Goal: Information Seeking & Learning: Find specific fact

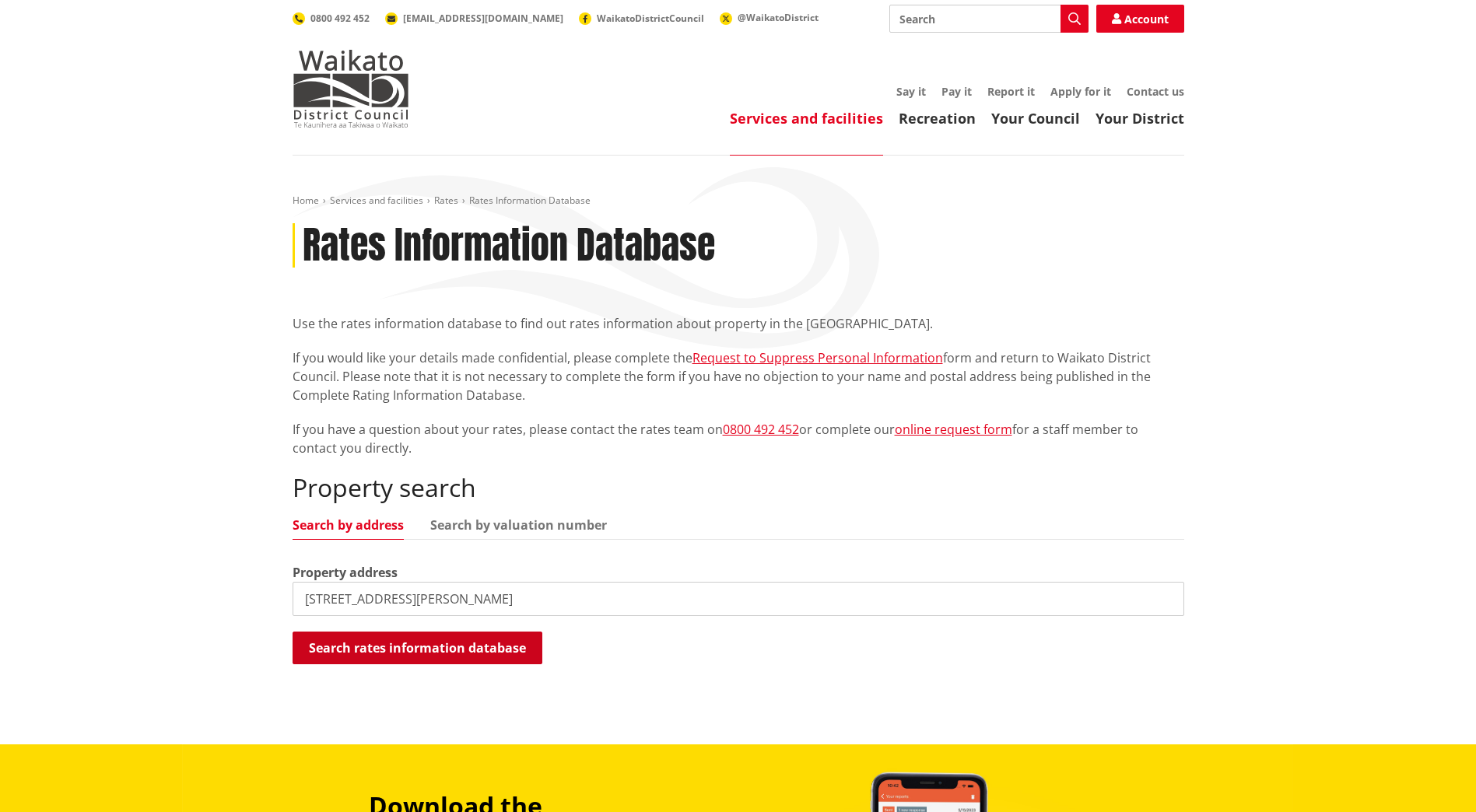
type input "[STREET_ADDRESS][PERSON_NAME]"
click at [393, 644] on button "Search rates information database" at bounding box center [417, 648] width 250 height 33
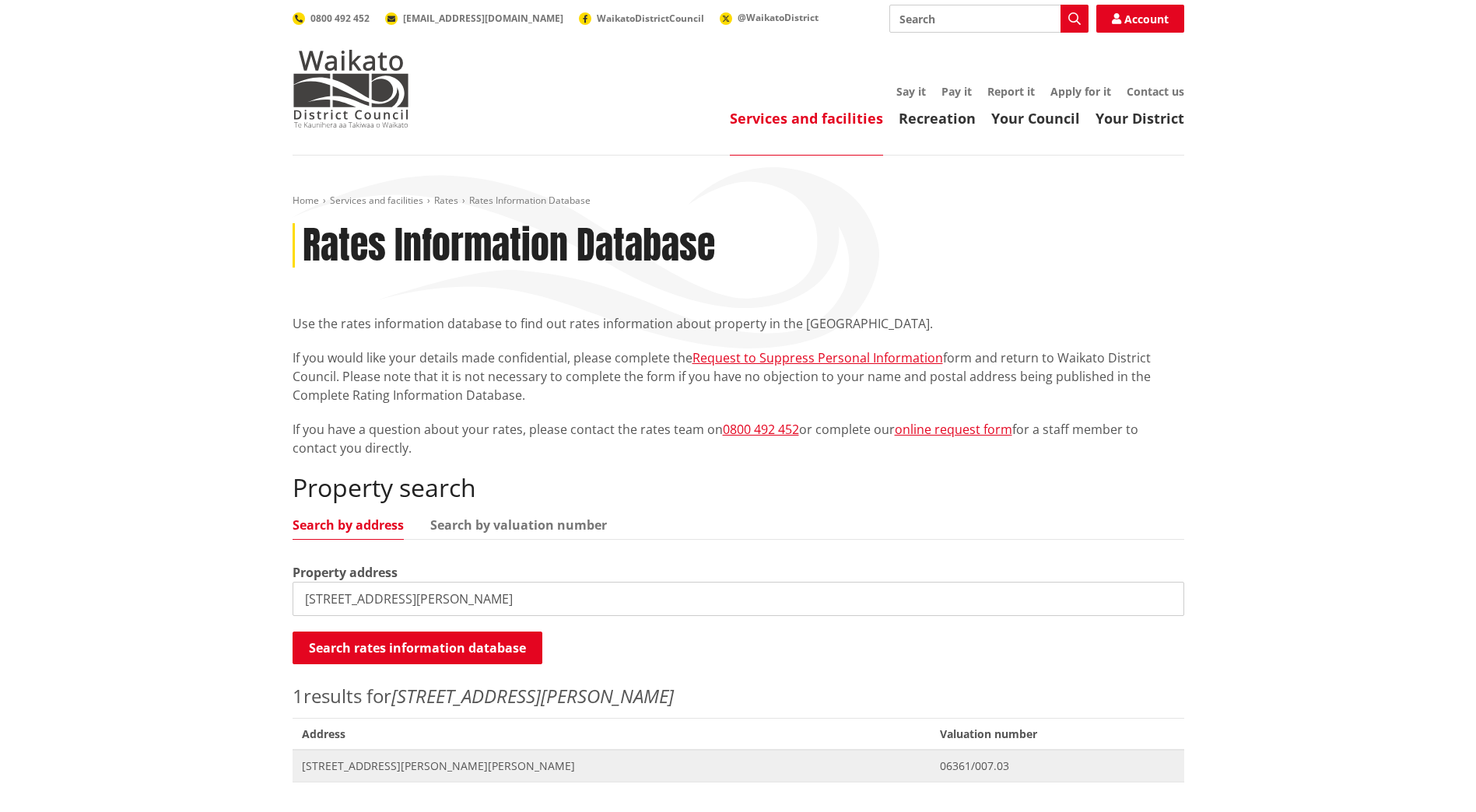
click at [940, 759] on span "06361/007.03" at bounding box center [1057, 767] width 235 height 16
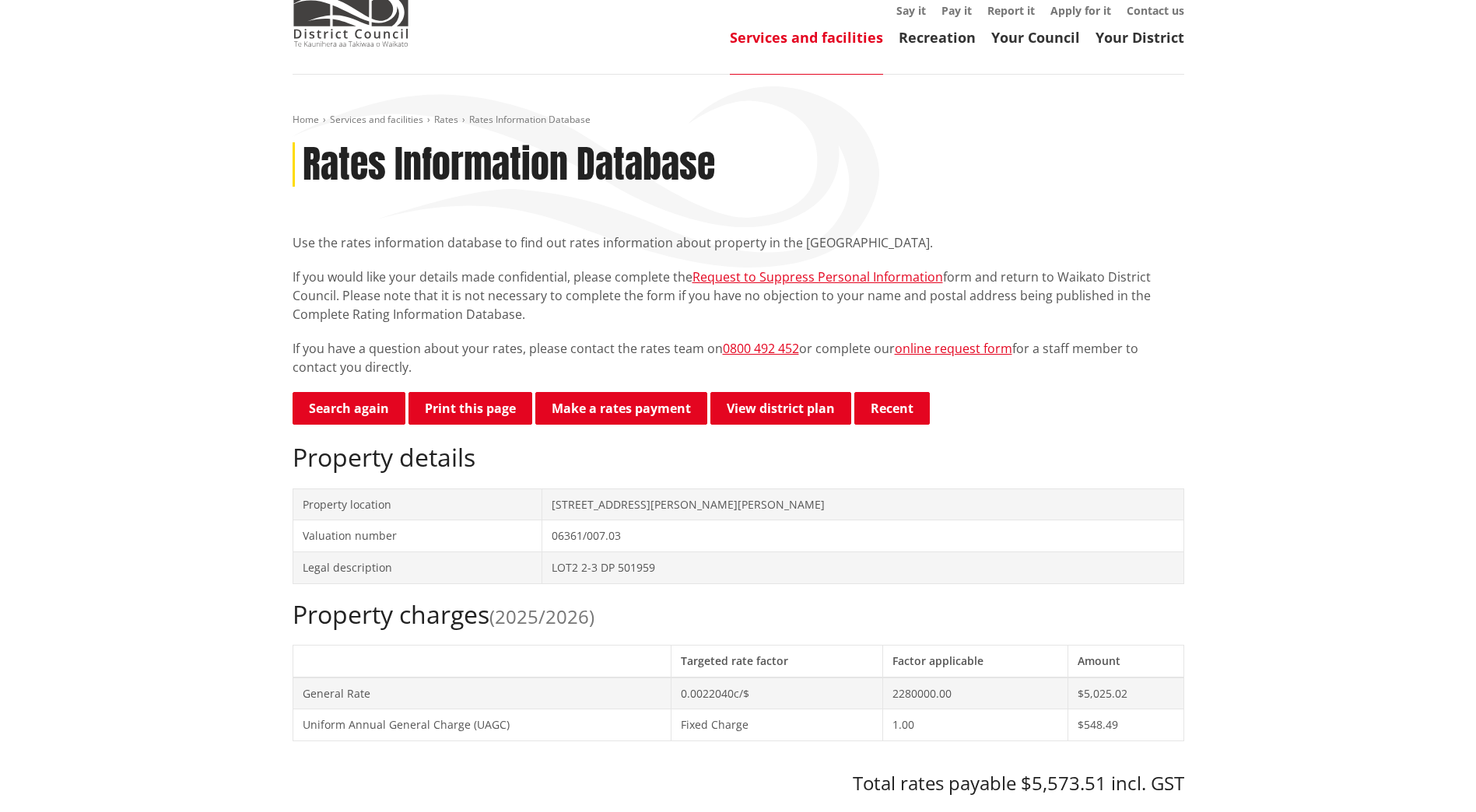
scroll to position [155, 0]
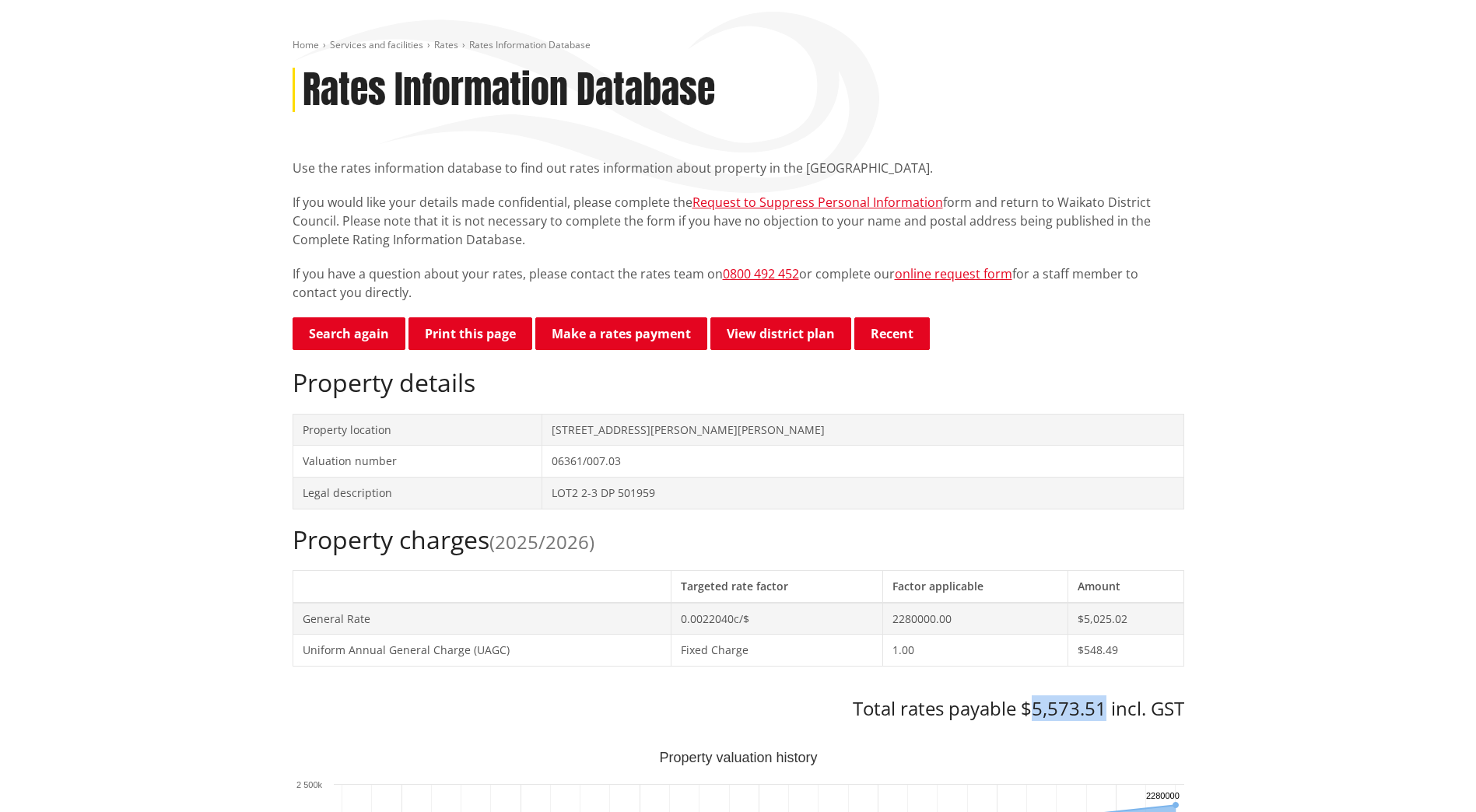
drag, startPoint x: 1107, startPoint y: 707, endPoint x: 1032, endPoint y: 712, distance: 75.2
click at [1032, 712] on h3 "Total rates payable $5,573.51 incl. GST" at bounding box center [738, 709] width 891 height 23
copy h3 "5,573.51"
click at [945, 390] on h2 "Property details" at bounding box center [738, 382] width 891 height 30
click at [1112, 700] on h3 "Total rates payable $5,573.51 incl. GST" at bounding box center [738, 709] width 891 height 23
